Goal: Task Accomplishment & Management: Use online tool/utility

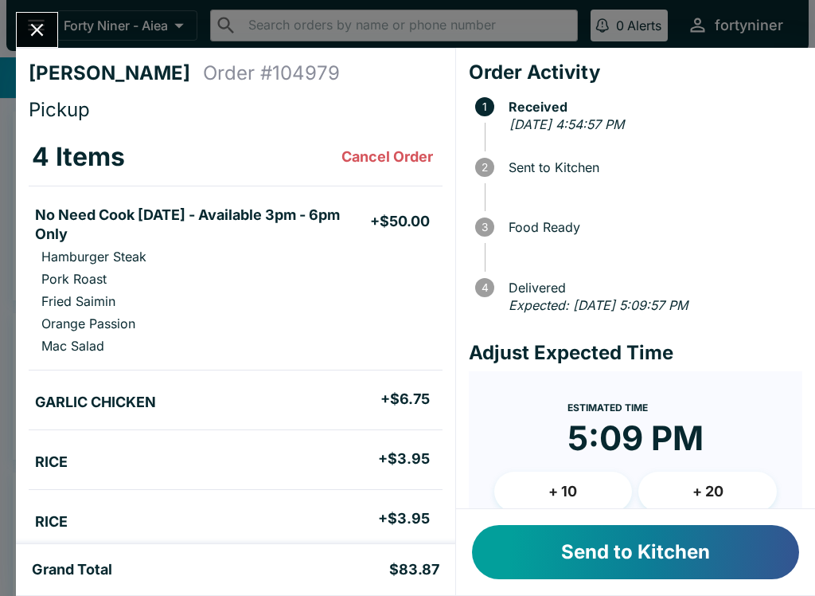
click at [589, 544] on button "Send to Kitchen" at bounding box center [635, 552] width 327 height 54
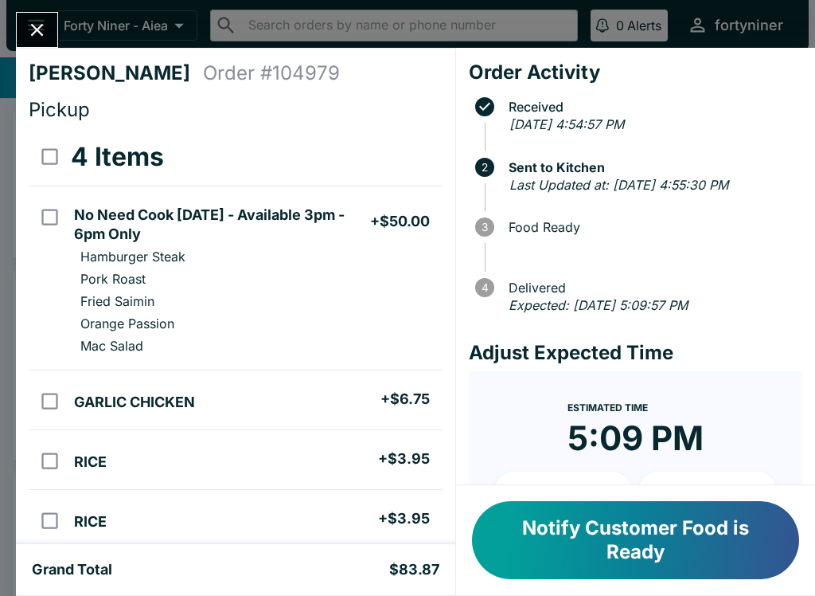
click at [33, 33] on icon "Close" at bounding box center [37, 30] width 22 height 22
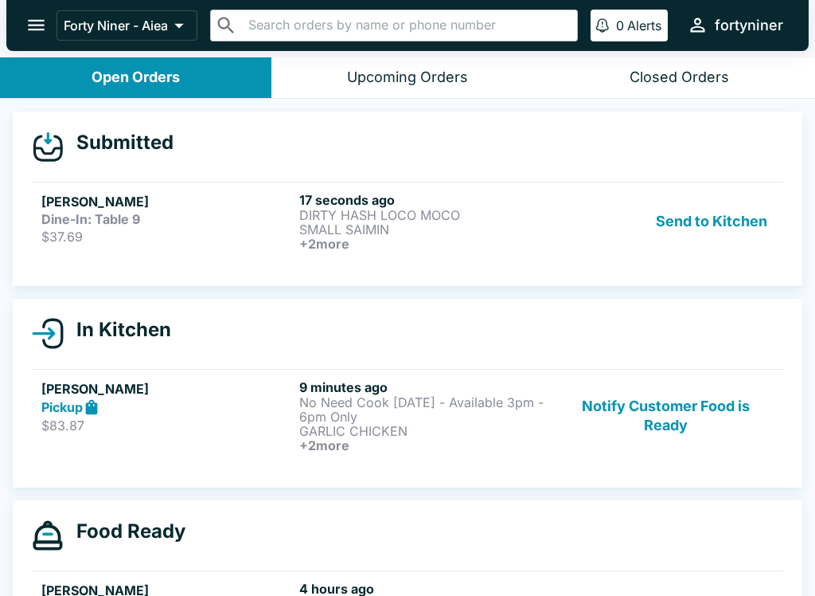
click at [664, 405] on button "Notify Customer Food is Ready" at bounding box center [666, 415] width 216 height 73
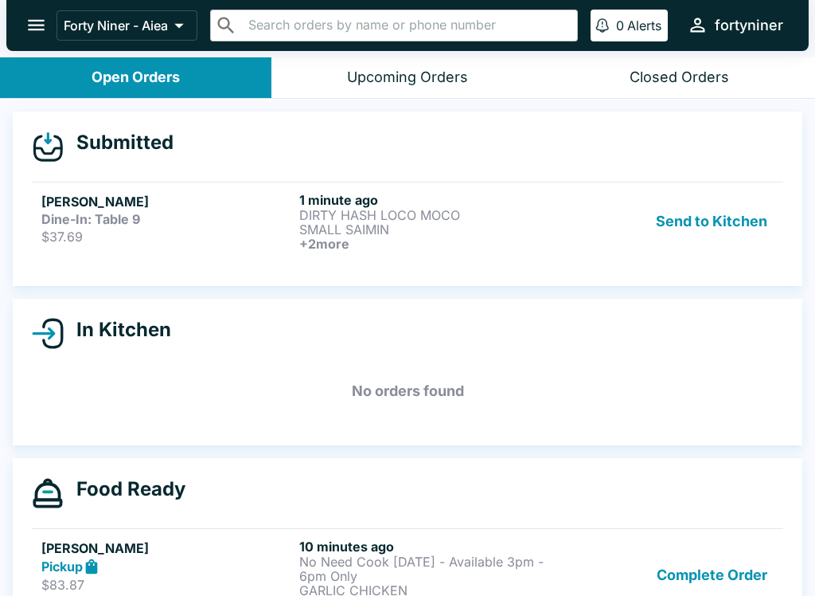
click at [508, 222] on p "SMALL SAIMIN" at bounding box center [425, 229] width 252 height 14
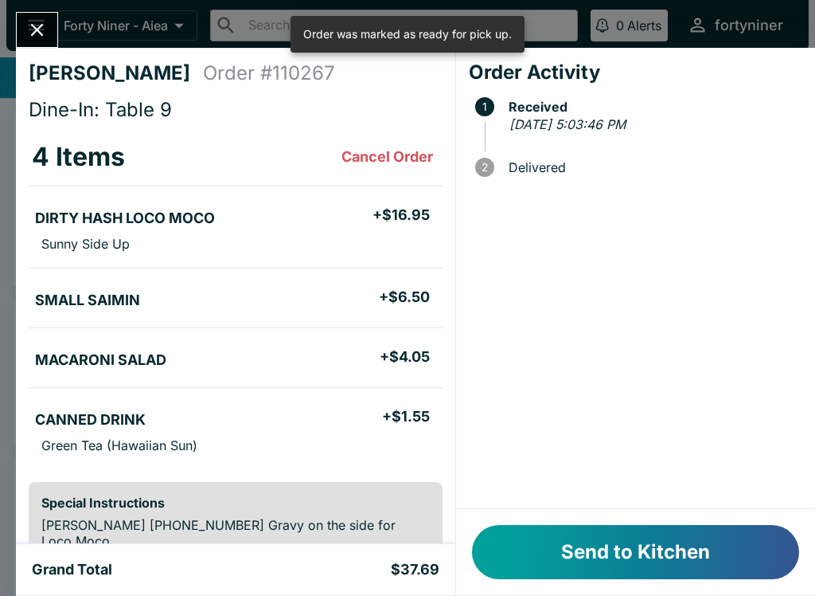
click at [573, 534] on button "Send to Kitchen" at bounding box center [635, 552] width 327 height 54
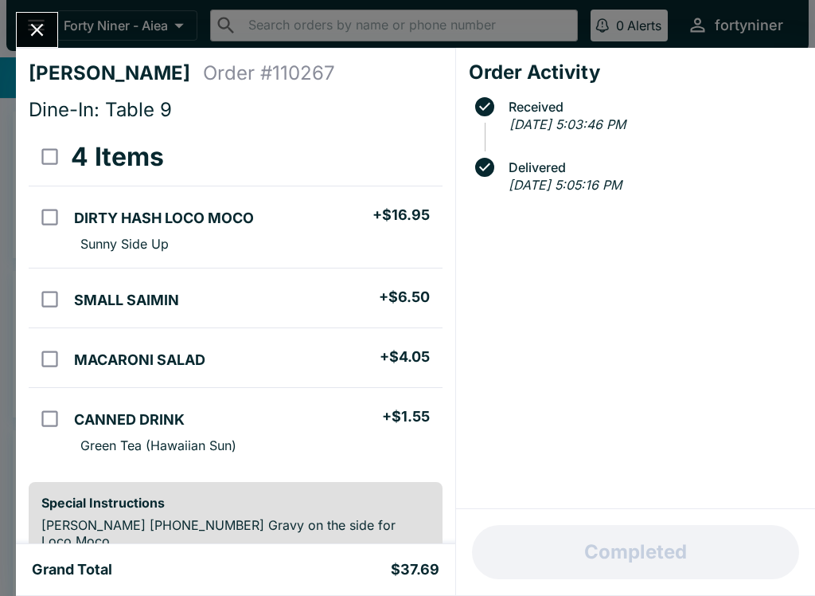
click at [33, 17] on button "Close" at bounding box center [37, 30] width 41 height 34
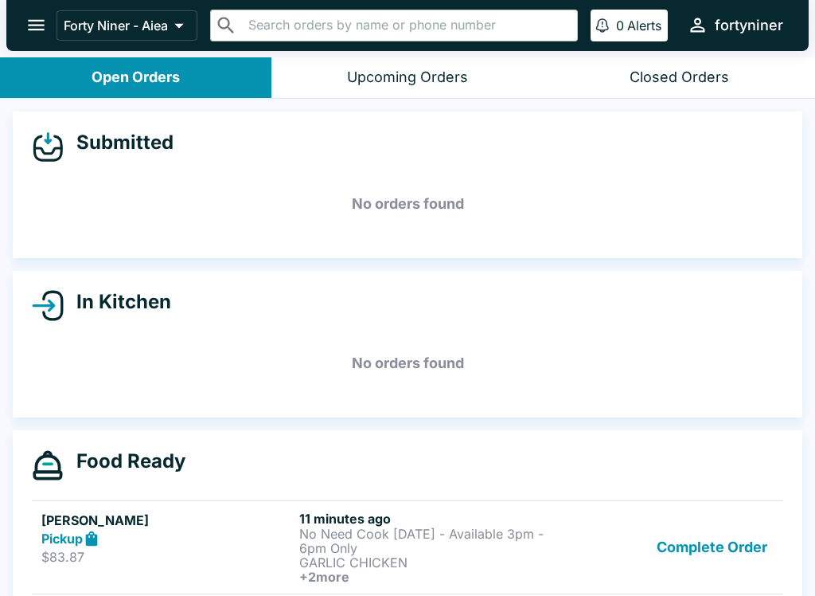
click at [645, 82] on div "Closed Orders" at bounding box center [680, 77] width 100 height 18
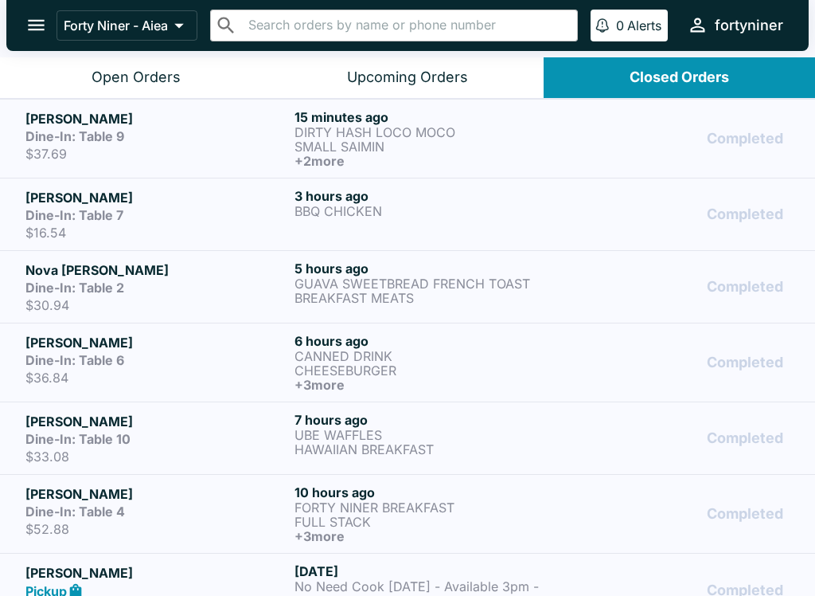
click at [191, 139] on div "Dine-In: Table 9" at bounding box center [156, 136] width 263 height 16
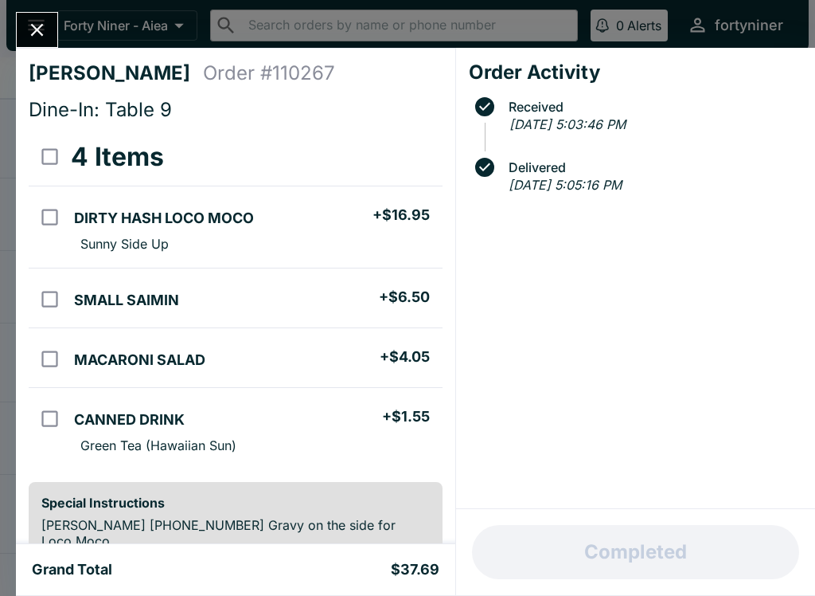
click at [43, 14] on button "Close" at bounding box center [37, 30] width 41 height 34
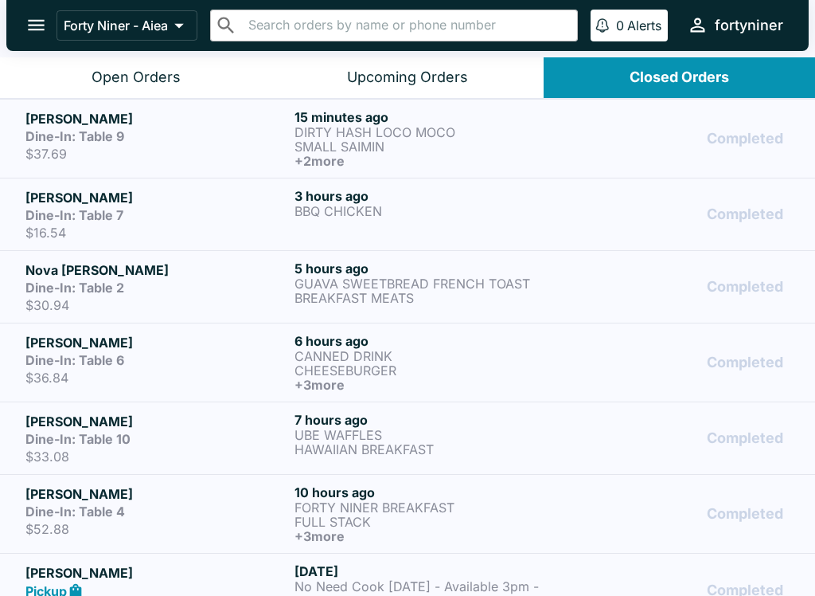
click at [123, 65] on button "Open Orders" at bounding box center [136, 77] width 272 height 41
